Goal: Information Seeking & Learning: Learn about a topic

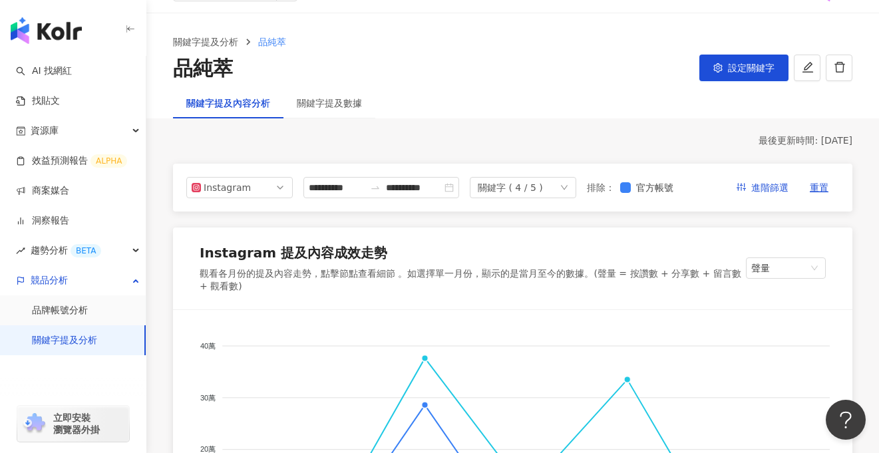
scroll to position [29, 0]
click at [568, 192] on icon "down" at bounding box center [564, 188] width 8 height 8
click at [531, 94] on div "關鍵字提及內容分析 關鍵字提及數據" at bounding box center [512, 103] width 732 height 31
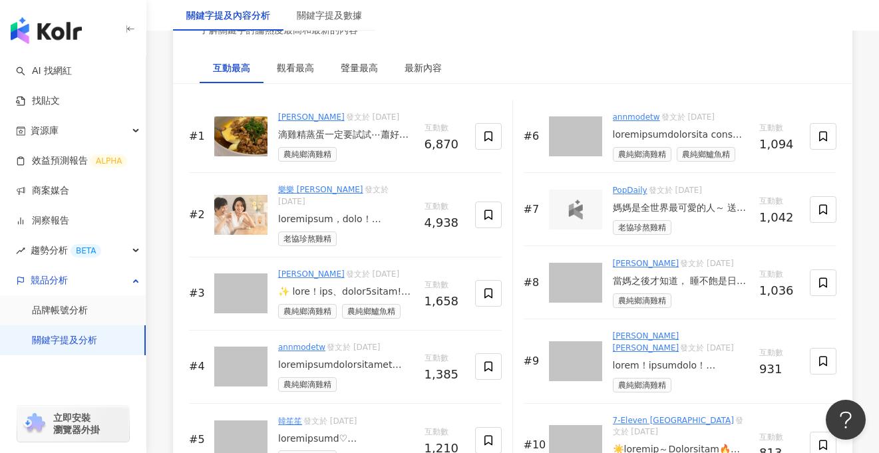
scroll to position [2114, 0]
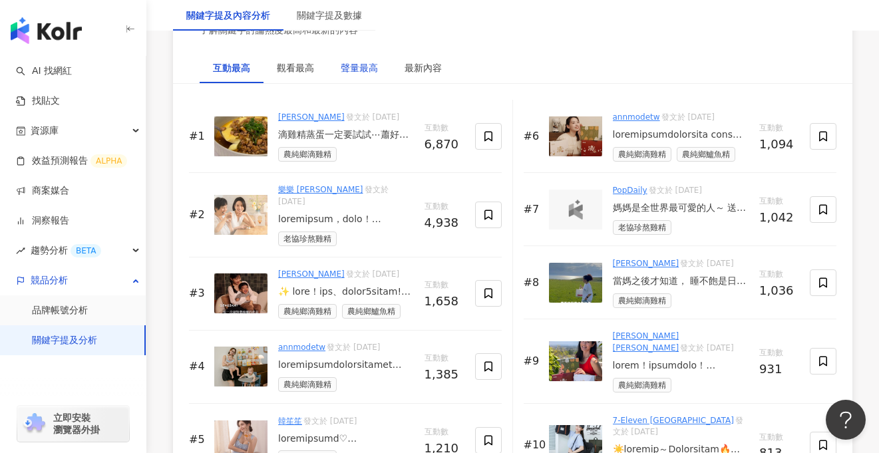
click at [362, 72] on div "聲量最高" at bounding box center [359, 68] width 37 height 15
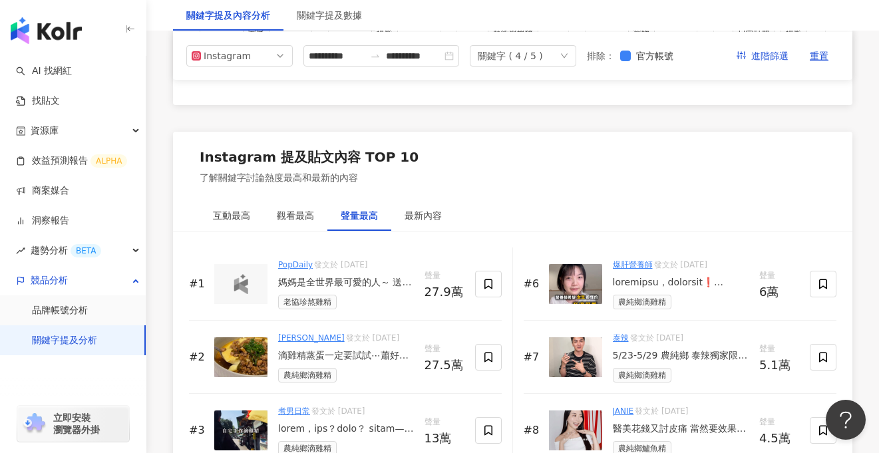
scroll to position [1962, 0]
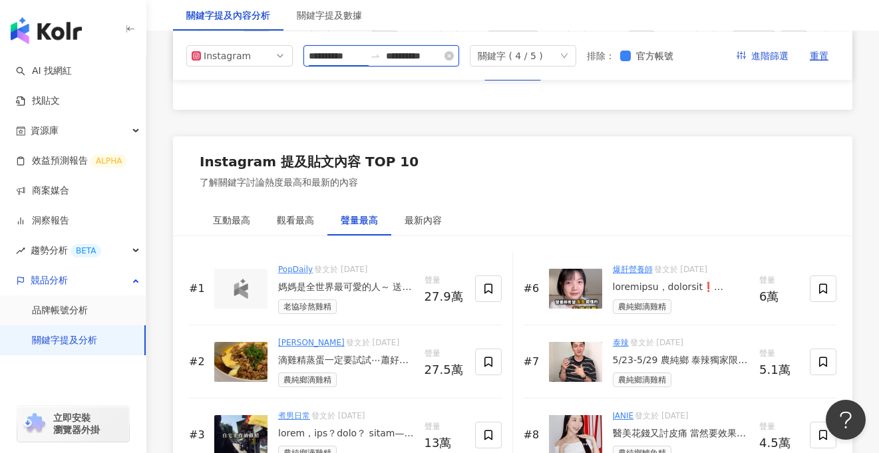
click at [341, 55] on input "**********" at bounding box center [337, 56] width 56 height 15
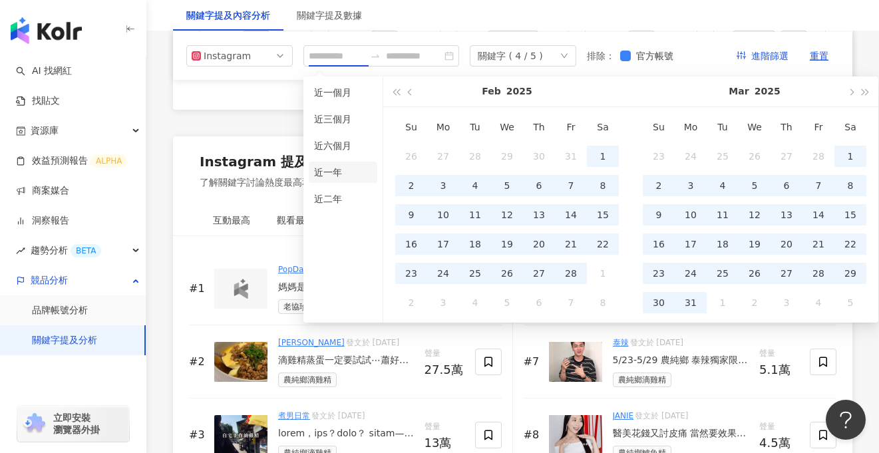
click at [345, 169] on li "近一年" at bounding box center [343, 172] width 69 height 21
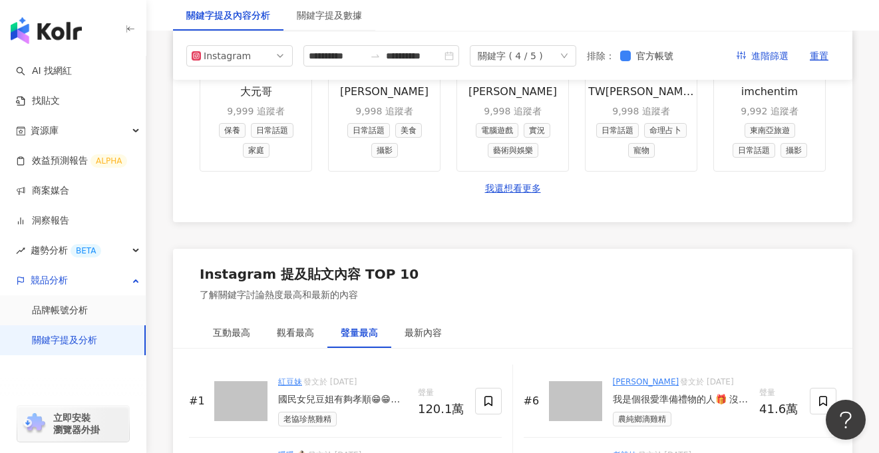
scroll to position [2098, 0]
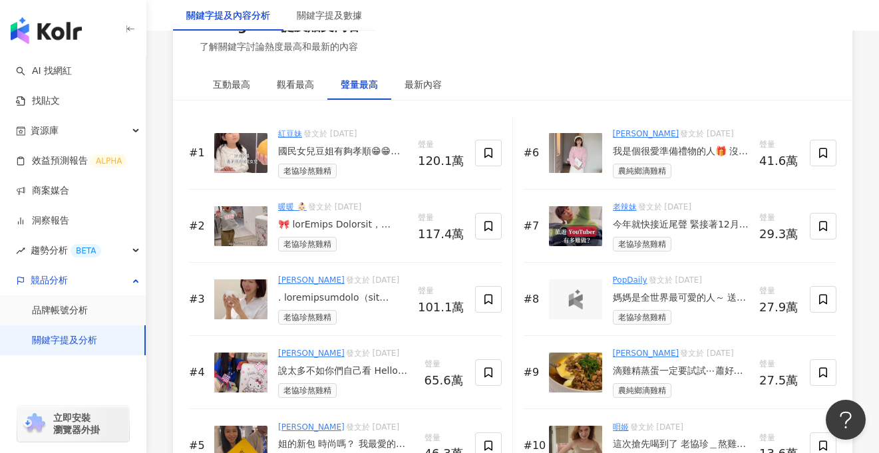
click at [351, 58] on div "Instagram 提及貼文內容 TOP 10 了解關鍵字討論熱度最高和最新的內容" at bounding box center [512, 35] width 679 height 69
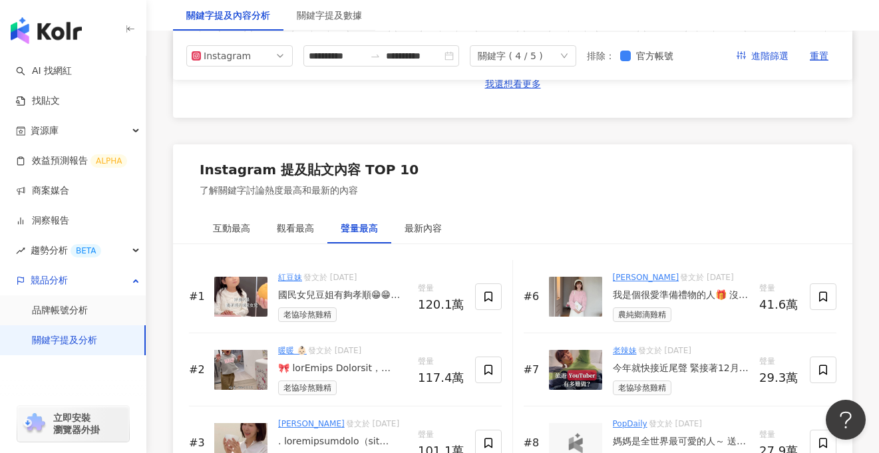
scroll to position [1953, 0]
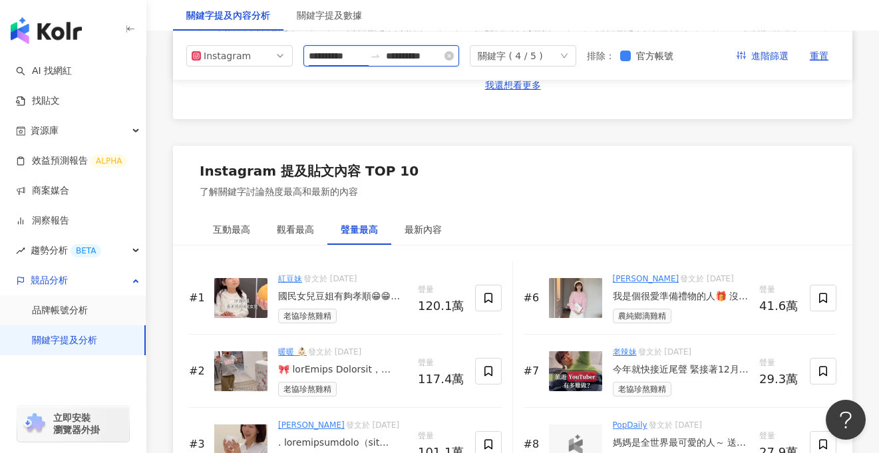
click at [350, 56] on input "**********" at bounding box center [337, 56] width 56 height 15
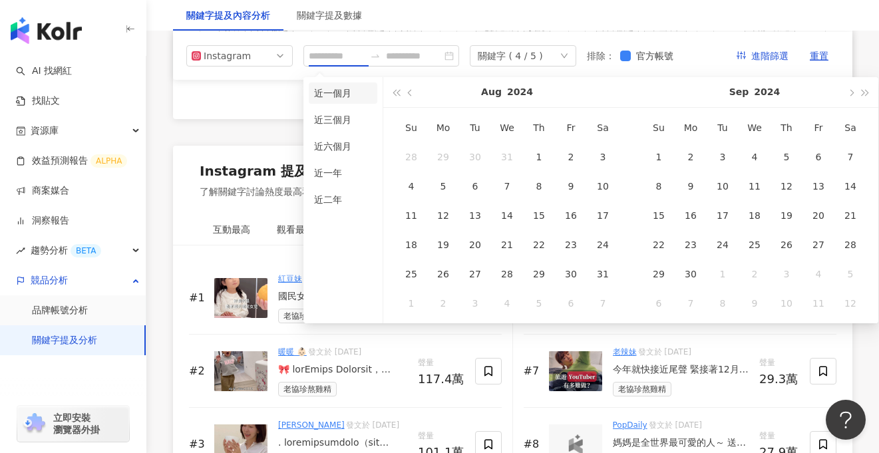
click at [345, 95] on li "近一個月" at bounding box center [343, 92] width 69 height 21
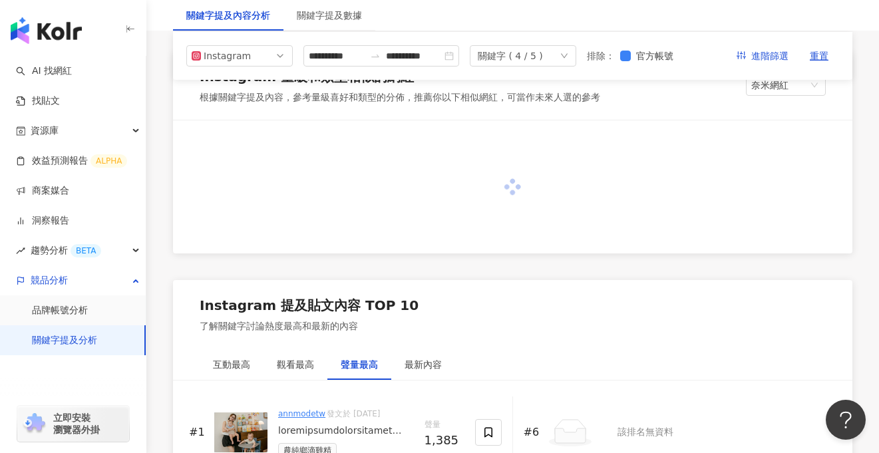
scroll to position [1576, 0]
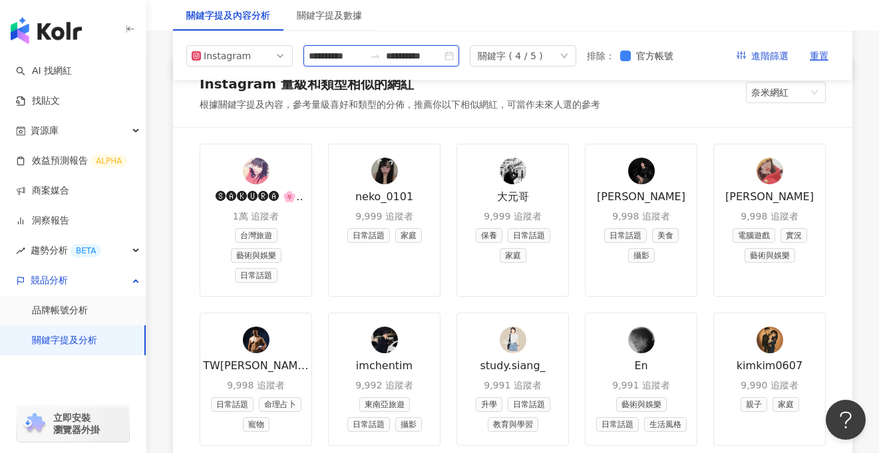
click at [348, 57] on input "**********" at bounding box center [337, 56] width 56 height 15
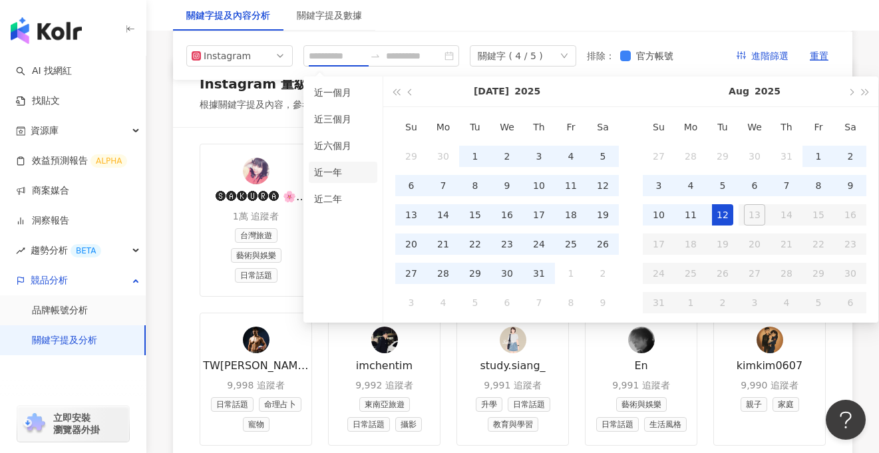
click at [351, 172] on li "近一年" at bounding box center [343, 172] width 69 height 21
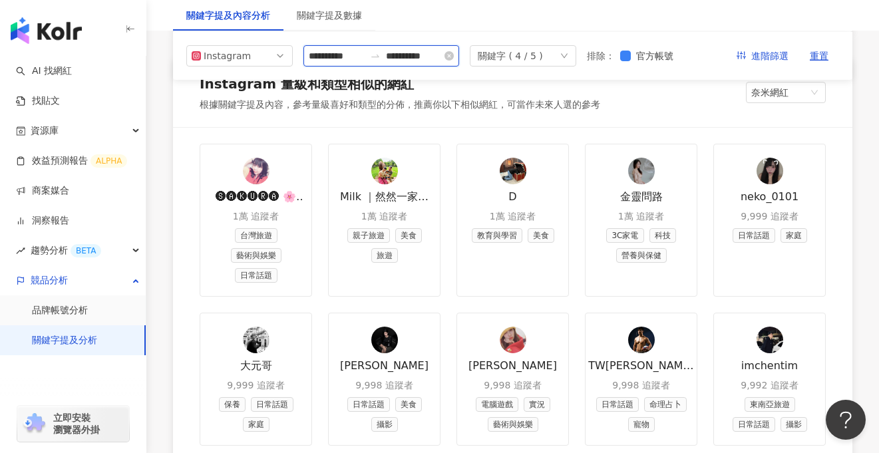
click at [354, 55] on input "**********" at bounding box center [337, 56] width 56 height 15
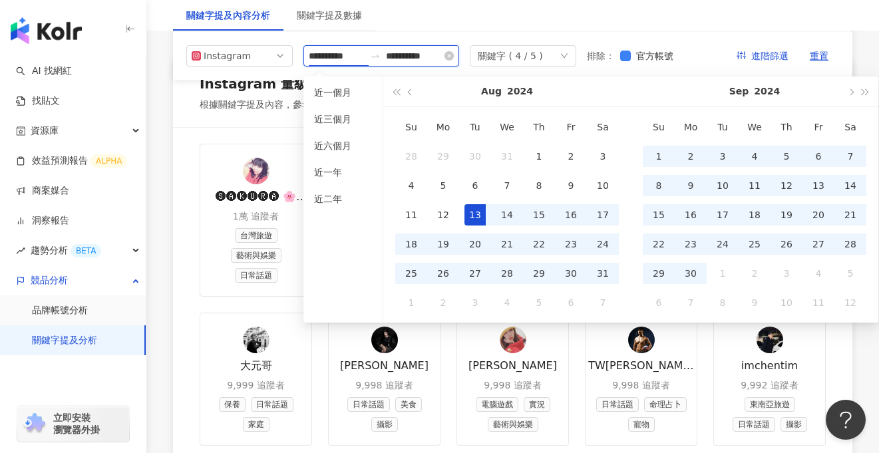
click at [360, 57] on input "**********" at bounding box center [337, 56] width 56 height 15
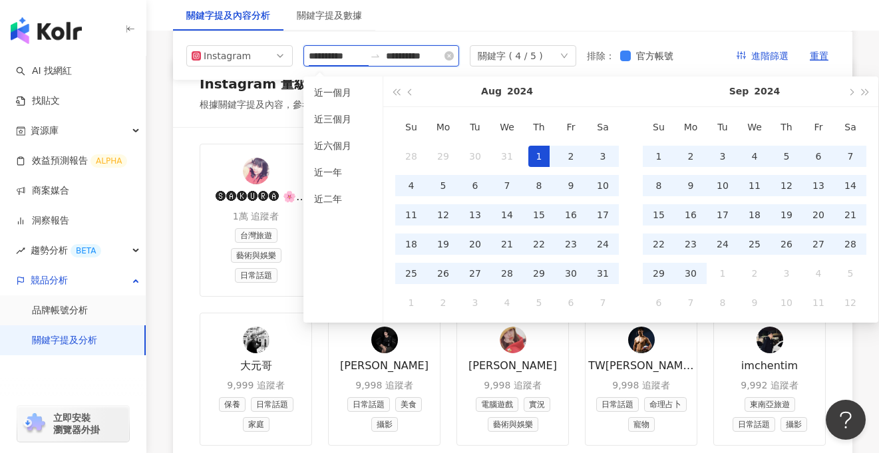
type input "**********"
click at [440, 57] on input "**********" at bounding box center [414, 56] width 56 height 15
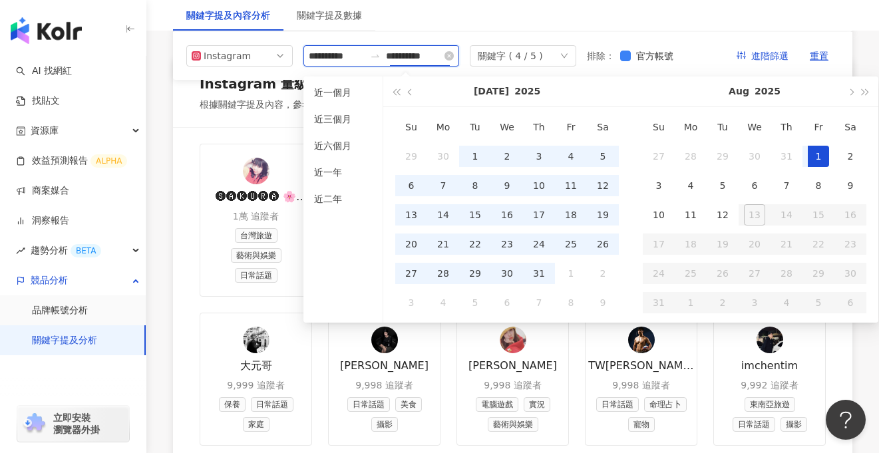
type input "**********"
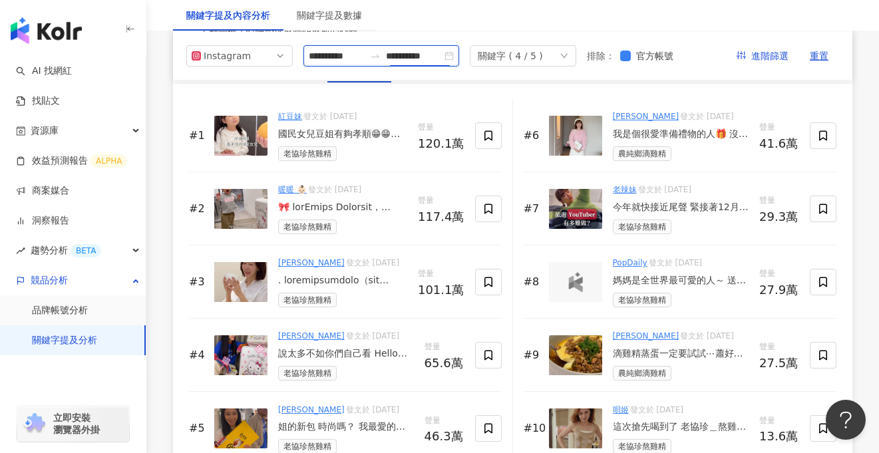
scroll to position [2114, 0]
click at [238, 57] on div "Instagram" at bounding box center [225, 56] width 43 height 20
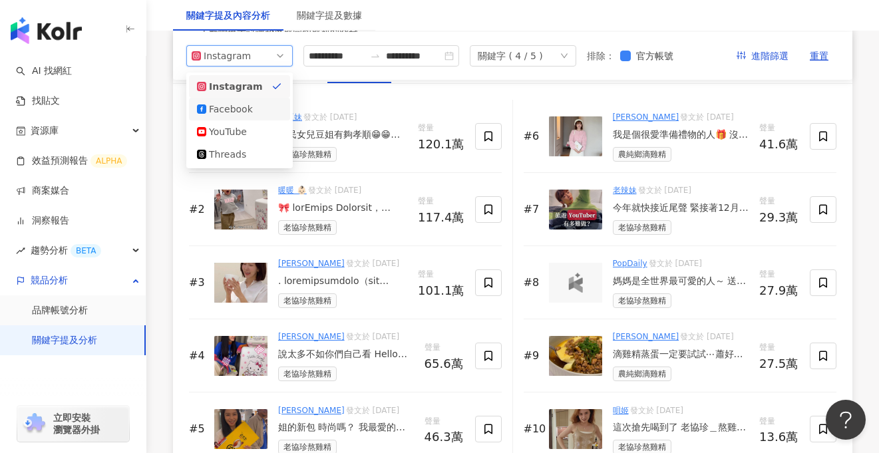
click at [261, 108] on div "Facebook" at bounding box center [239, 109] width 85 height 15
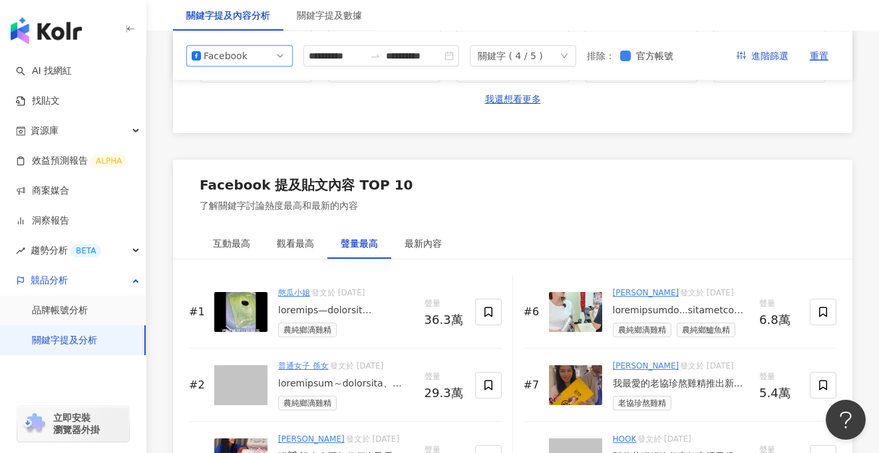
scroll to position [1946, 0]
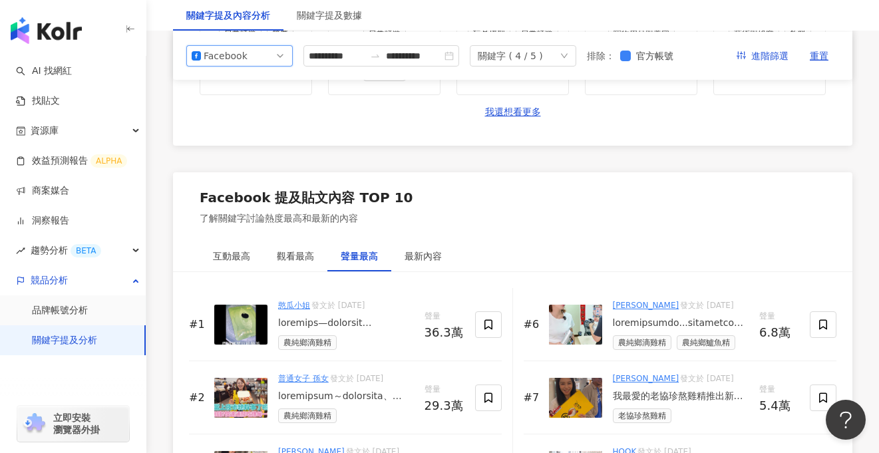
click at [245, 48] on div "Facebook" at bounding box center [225, 56] width 43 height 20
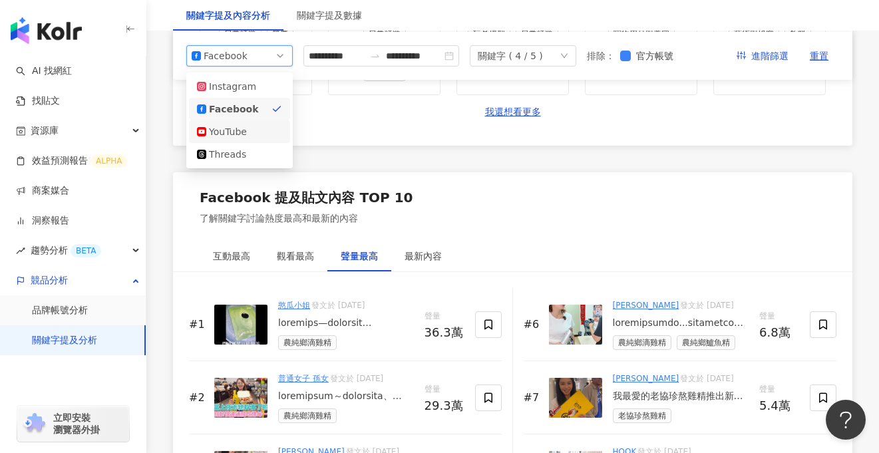
click at [261, 128] on div "YouTube" at bounding box center [239, 131] width 85 height 15
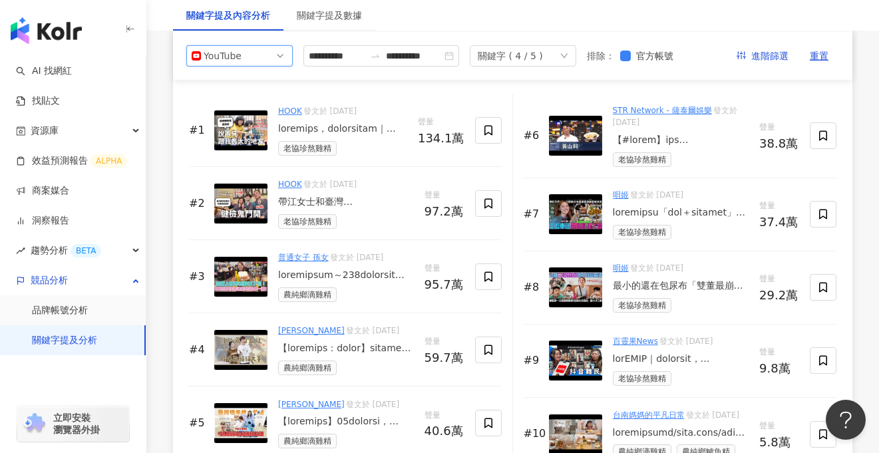
scroll to position [2138, 0]
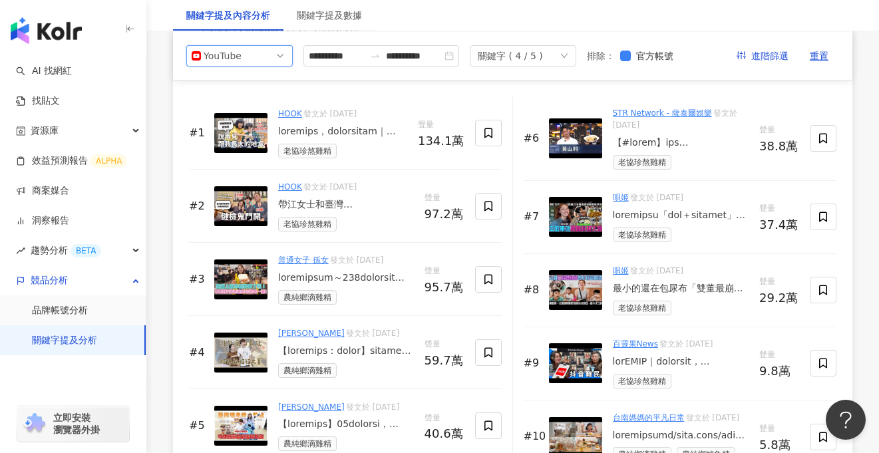
click at [271, 61] on span "YouTube" at bounding box center [240, 56] width 96 height 20
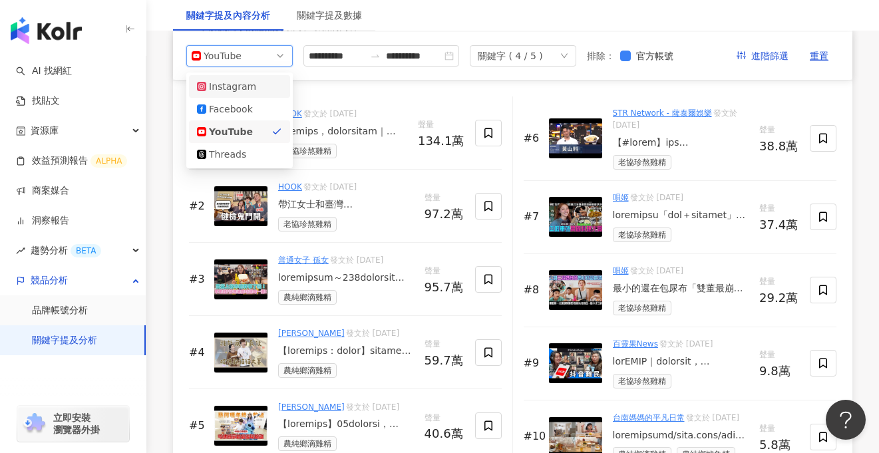
click at [250, 88] on div "Instagram" at bounding box center [230, 86] width 43 height 15
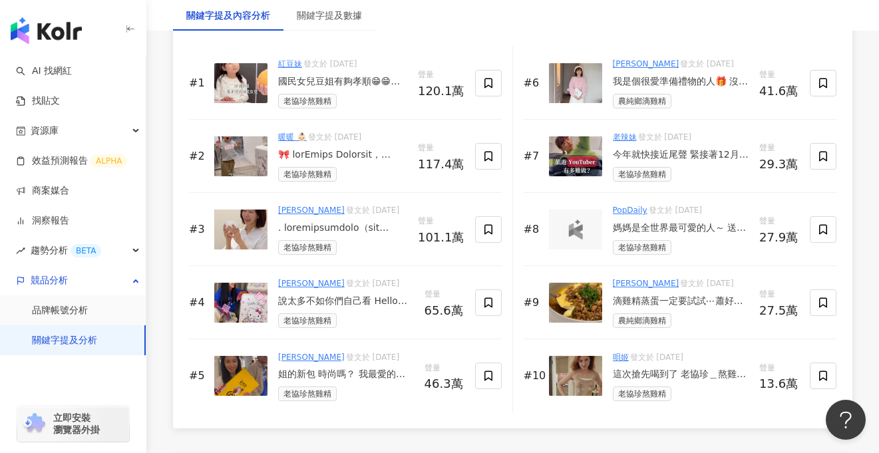
scroll to position [2168, 0]
click at [256, 80] on img at bounding box center [240, 83] width 53 height 40
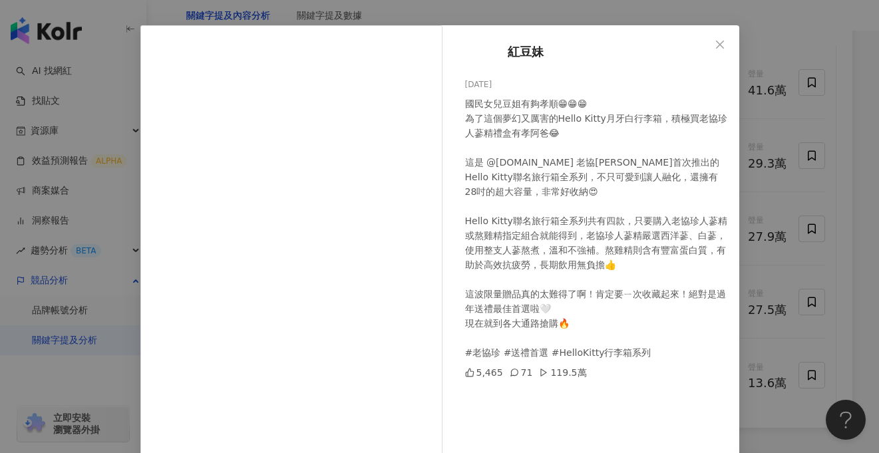
scroll to position [47, 0]
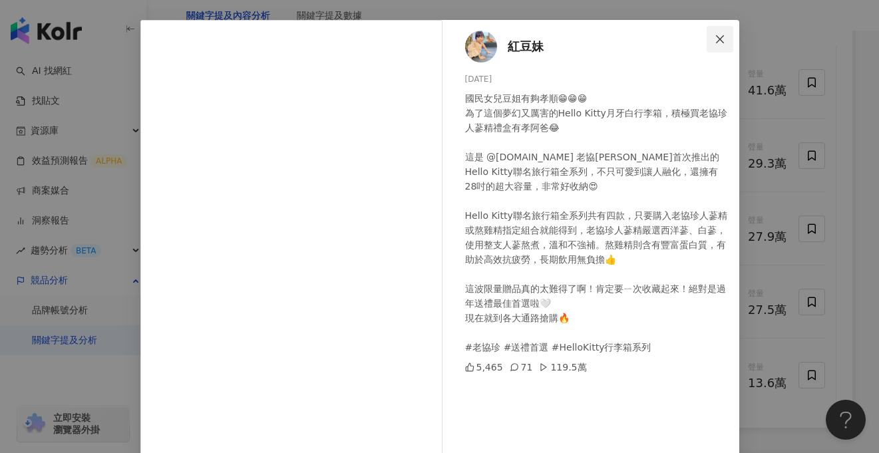
click at [719, 45] on button "Close" at bounding box center [719, 39] width 27 height 27
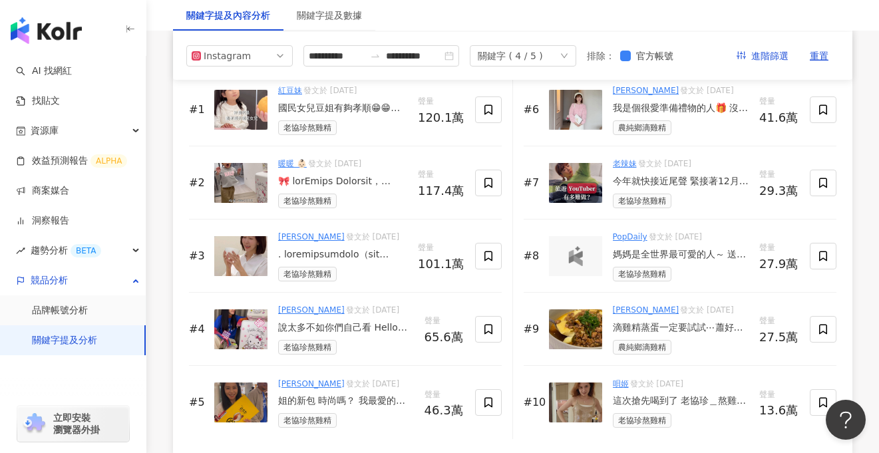
scroll to position [2140, 0]
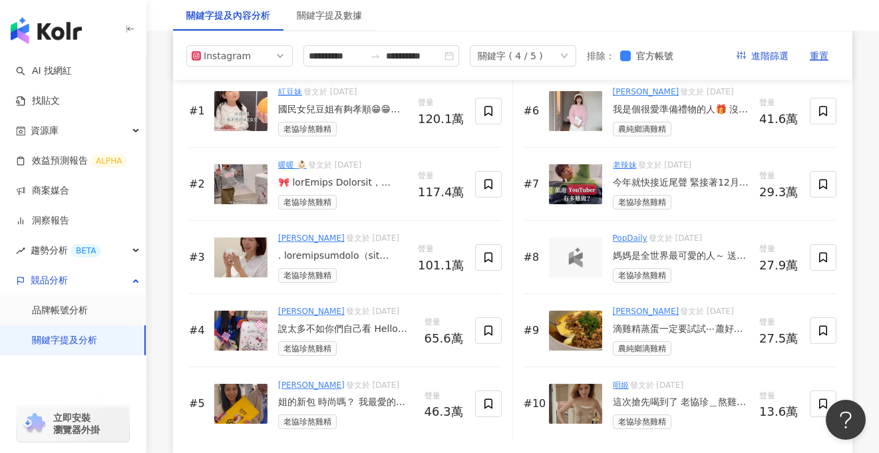
click at [309, 184] on div at bounding box center [342, 182] width 129 height 13
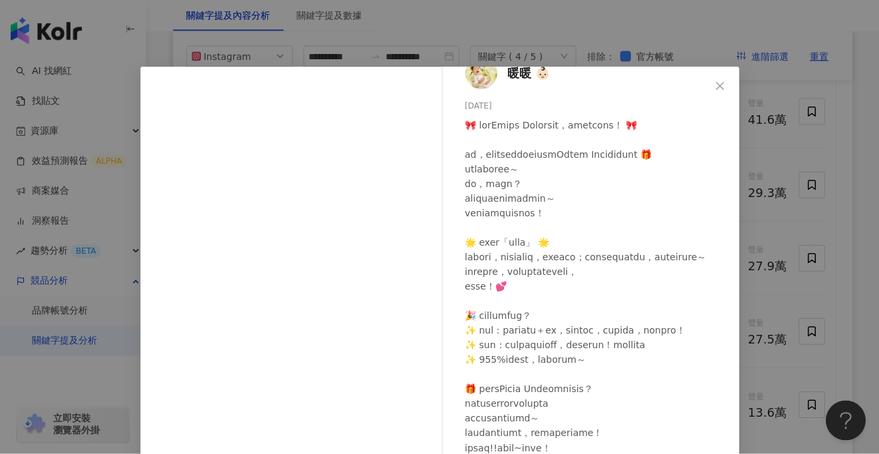
scroll to position [0, 0]
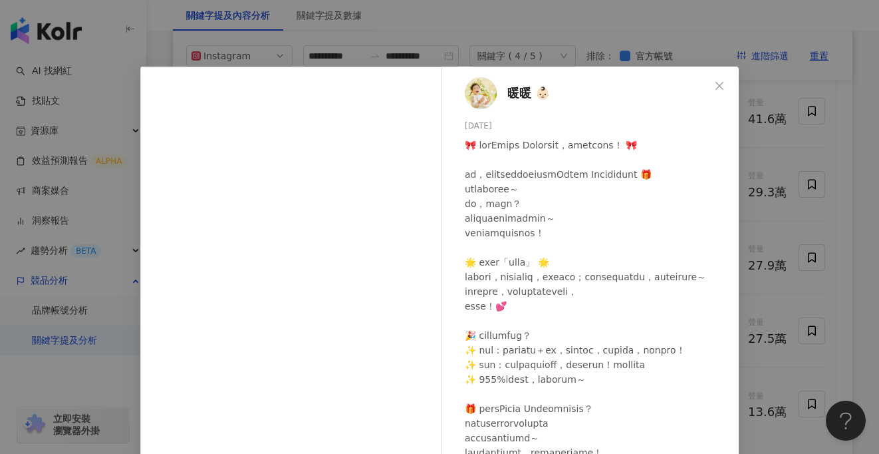
click at [842, 154] on div "暖暖 👶🏻 [DATE] 4,370 33 117萬 查看原始貼文" at bounding box center [439, 227] width 879 height 454
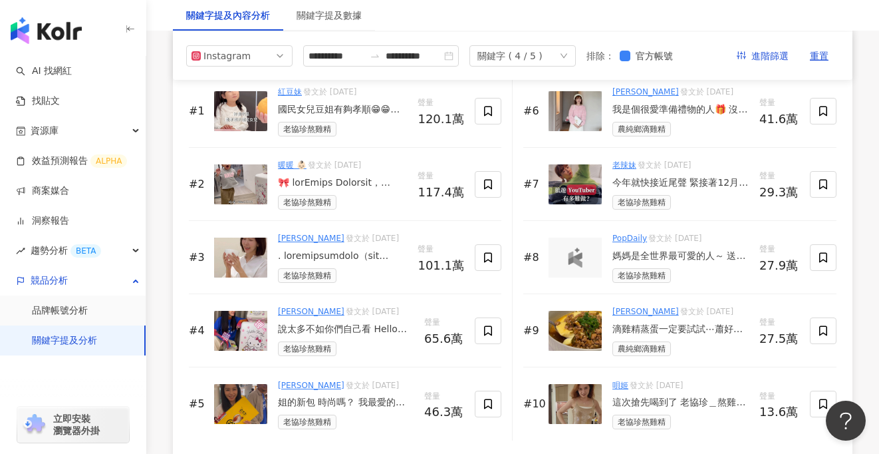
click at [264, 269] on img at bounding box center [240, 257] width 53 height 40
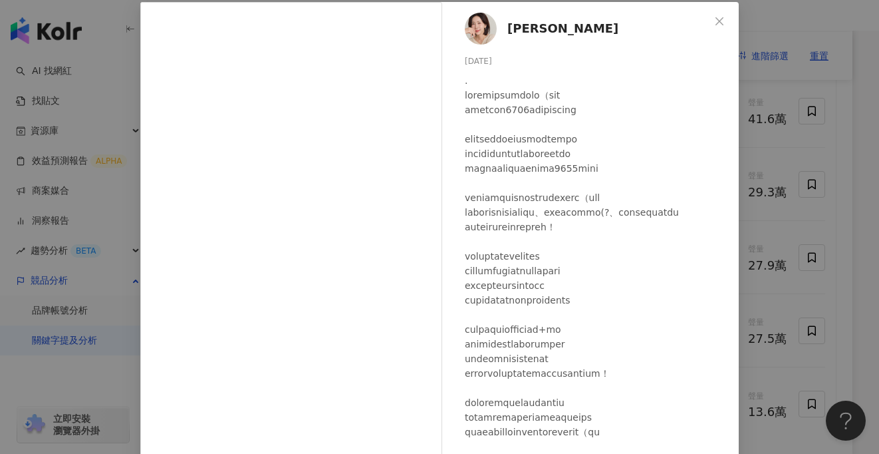
scroll to position [62, 0]
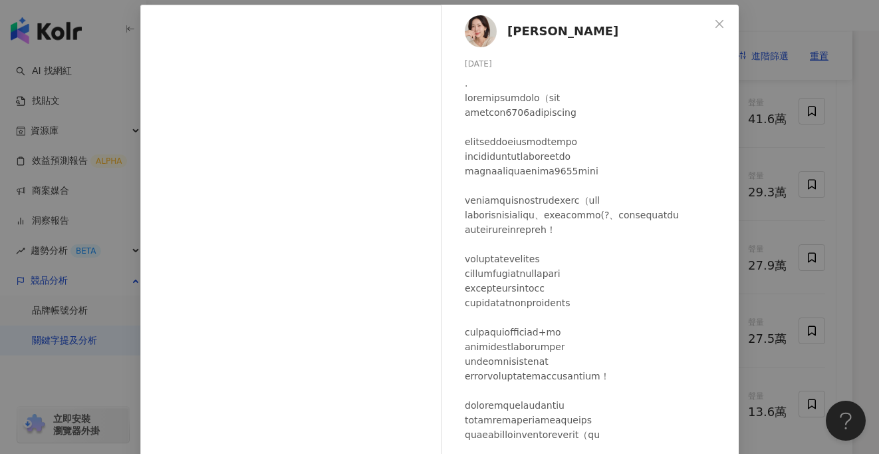
click at [140, 200] on iframe at bounding box center [291, 262] width 302 height 514
click at [722, 19] on icon "close" at bounding box center [719, 24] width 11 height 11
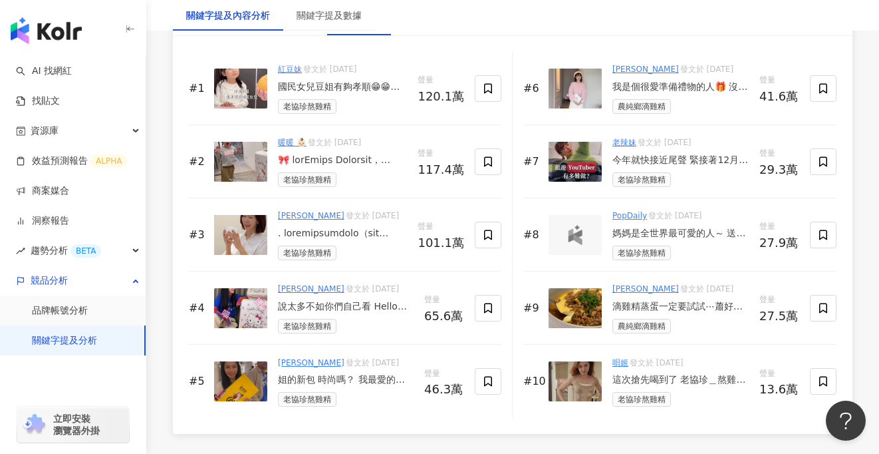
scroll to position [2165, 0]
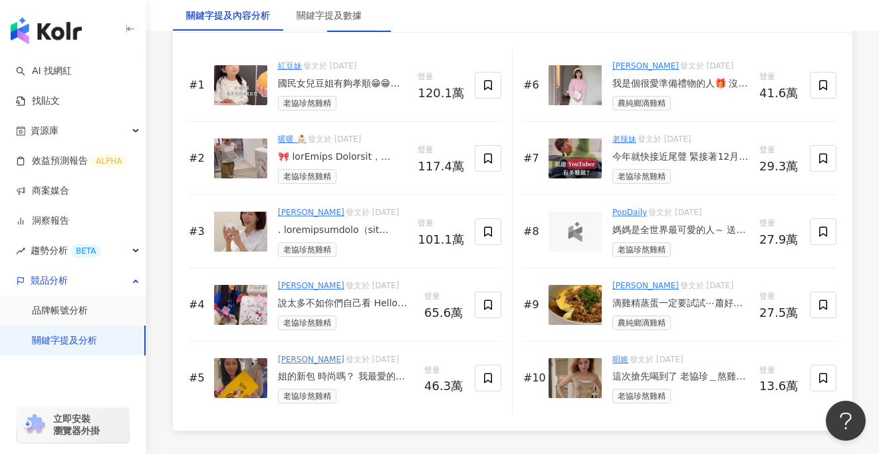
click at [252, 304] on img at bounding box center [240, 305] width 53 height 40
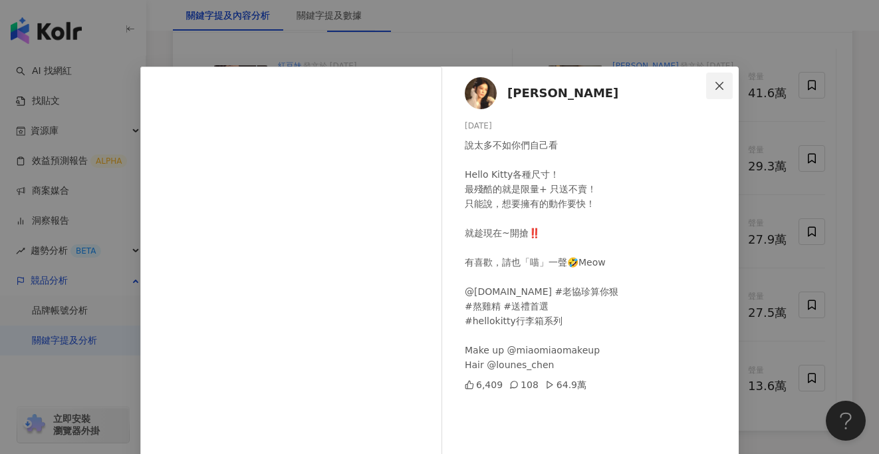
click at [723, 86] on icon "close" at bounding box center [719, 85] width 11 height 11
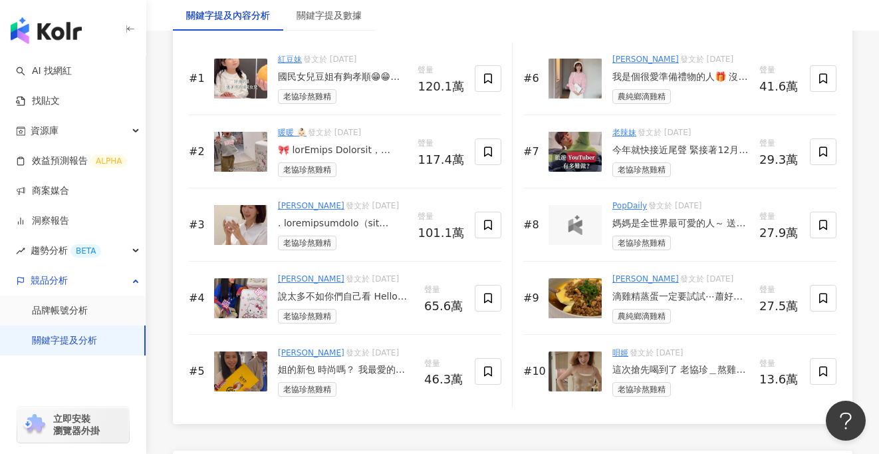
scroll to position [2170, 0]
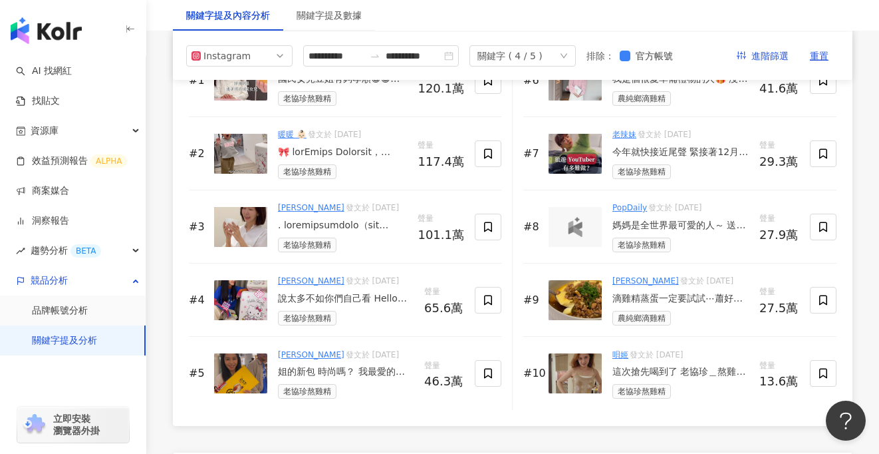
click at [237, 307] on img at bounding box center [240, 300] width 53 height 40
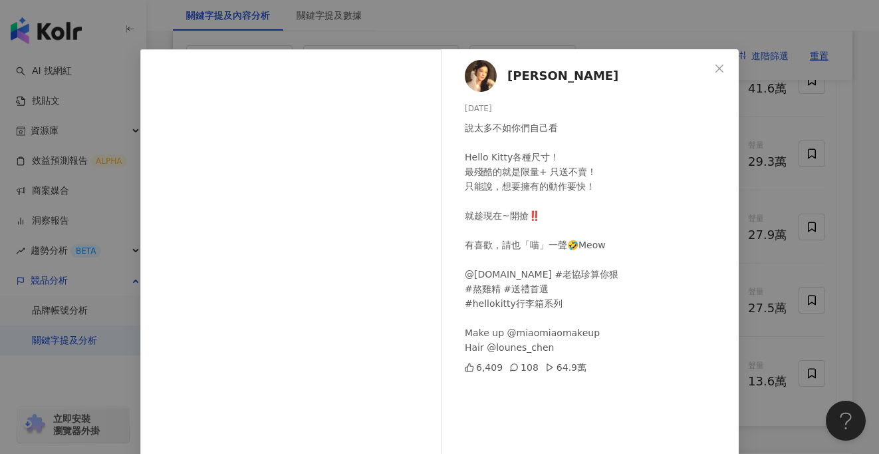
scroll to position [23, 0]
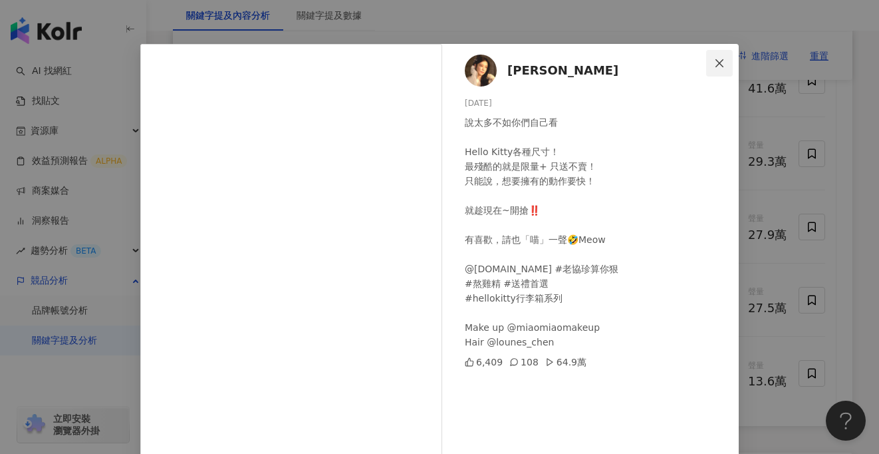
click at [718, 62] on icon "close" at bounding box center [719, 63] width 11 height 11
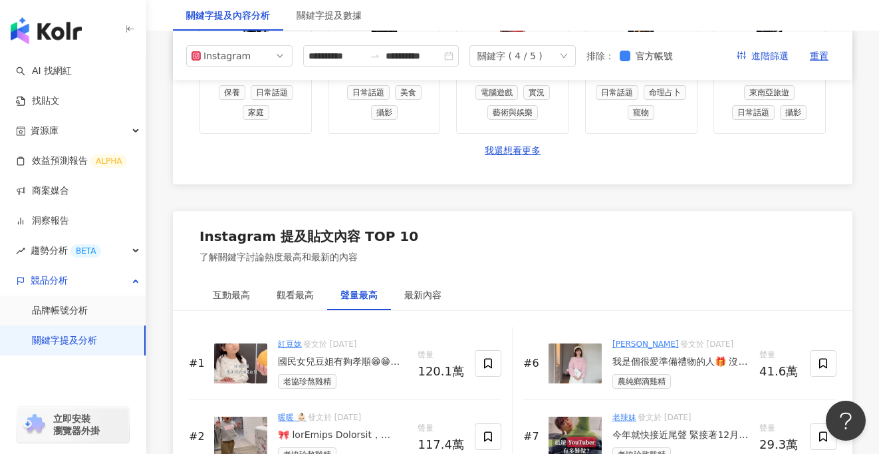
scroll to position [1882, 0]
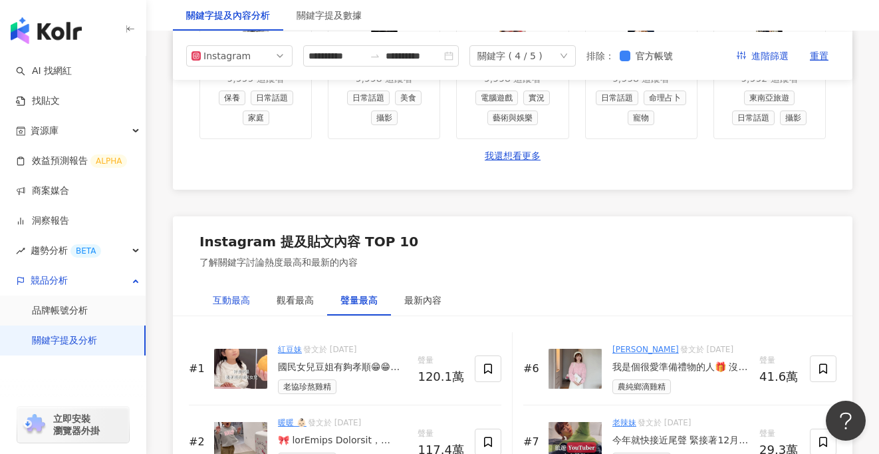
click at [242, 298] on div "互動最高" at bounding box center [231, 300] width 37 height 15
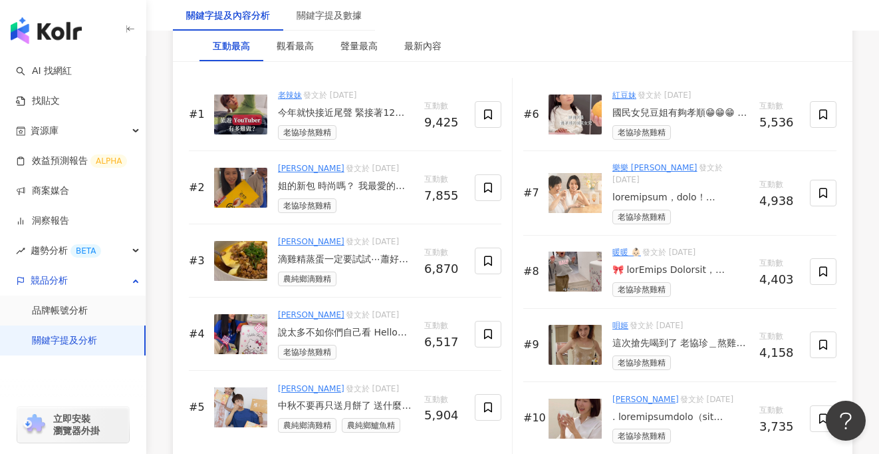
scroll to position [2138, 0]
